Goal: Download file/media

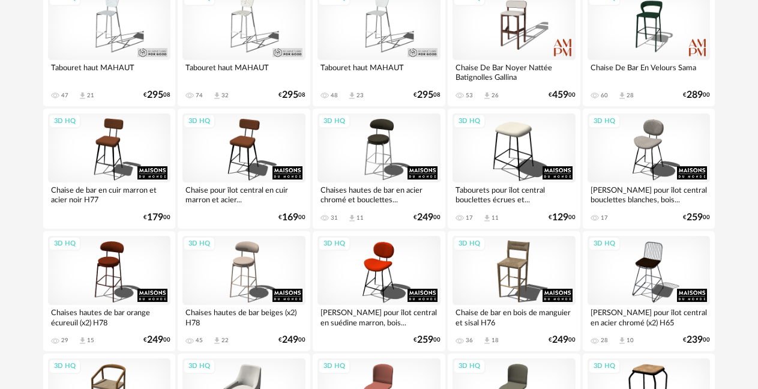
scroll to position [337, 0]
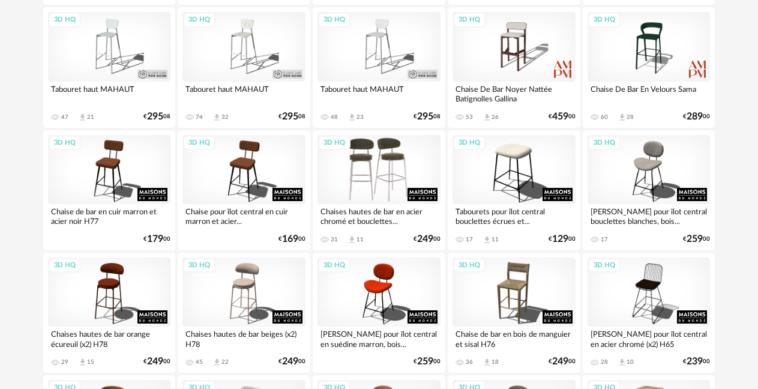
click at [369, 154] on div "3D HQ" at bounding box center [378, 169] width 123 height 69
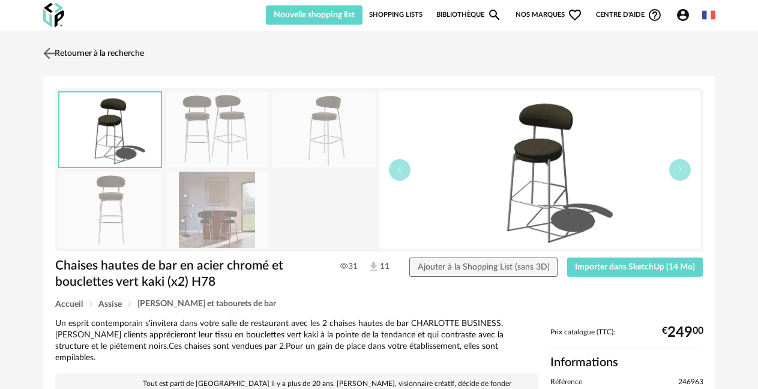
click at [48, 53] on img at bounding box center [48, 52] width 17 height 17
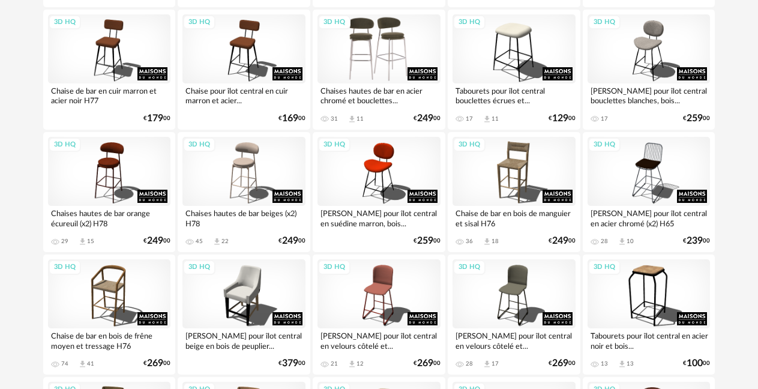
scroll to position [397, 0]
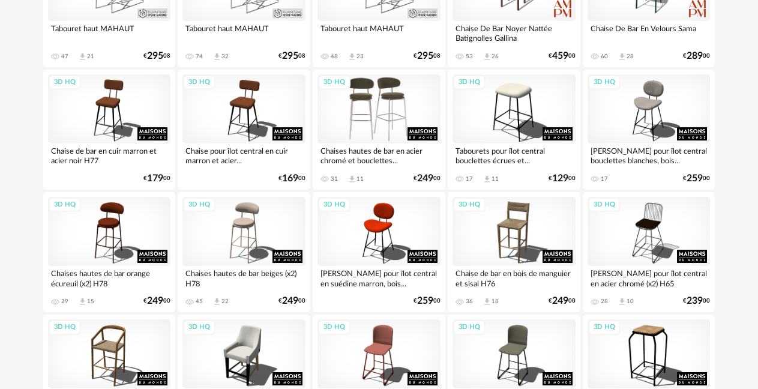
click at [356, 113] on div "3D HQ" at bounding box center [378, 108] width 123 height 69
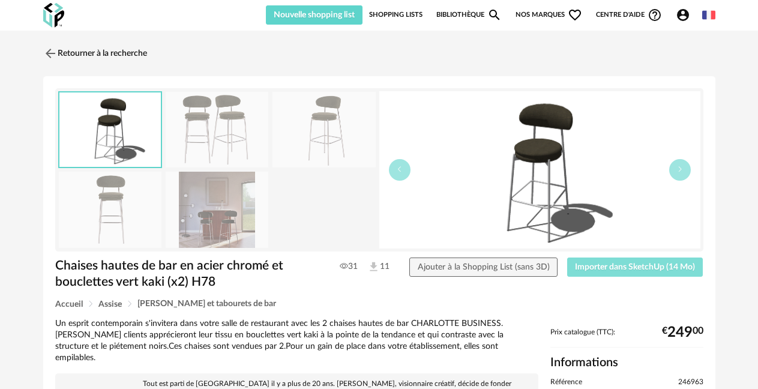
click at [613, 269] on span "Importer dans SketchUp (14 Mo)" at bounding box center [635, 267] width 120 height 8
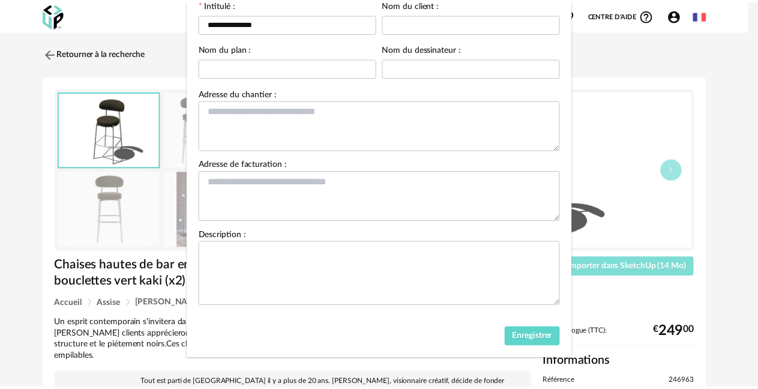
scroll to position [98, 0]
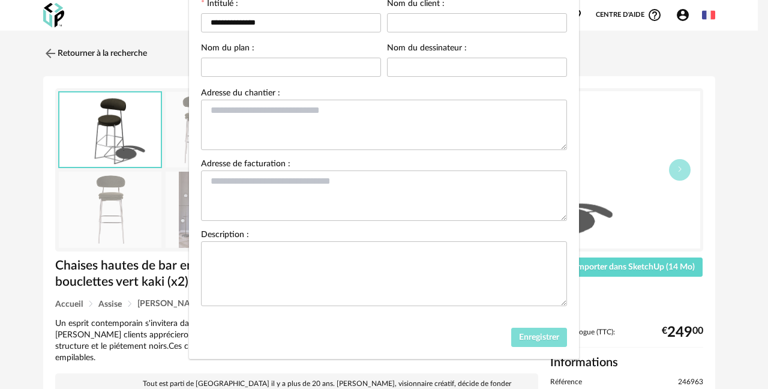
click at [523, 337] on span "Enregistrer" at bounding box center [539, 337] width 40 height 8
